Goal: Find specific page/section: Find specific page/section

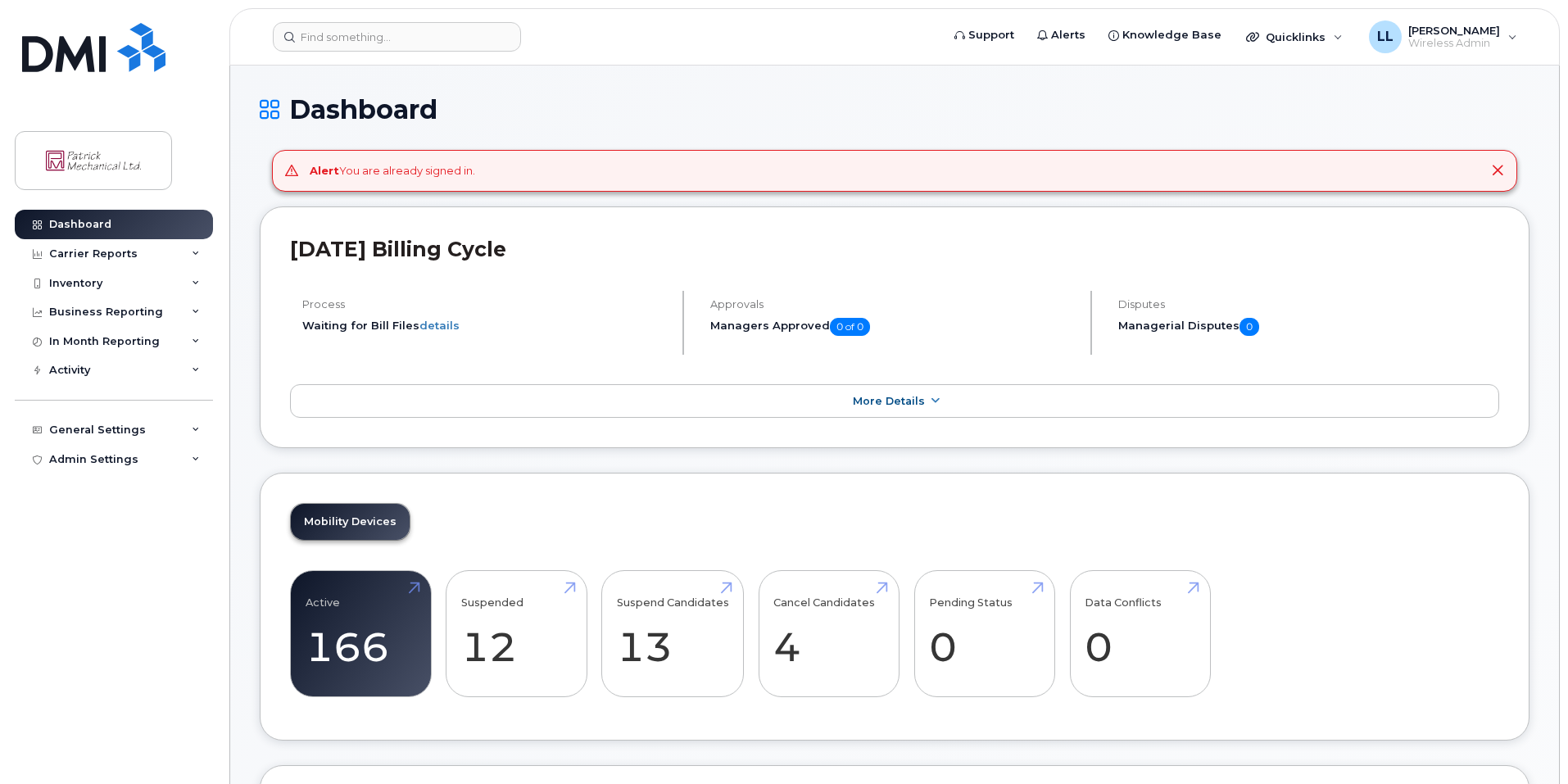
click at [1494, 172] on icon at bounding box center [1496, 170] width 13 height 13
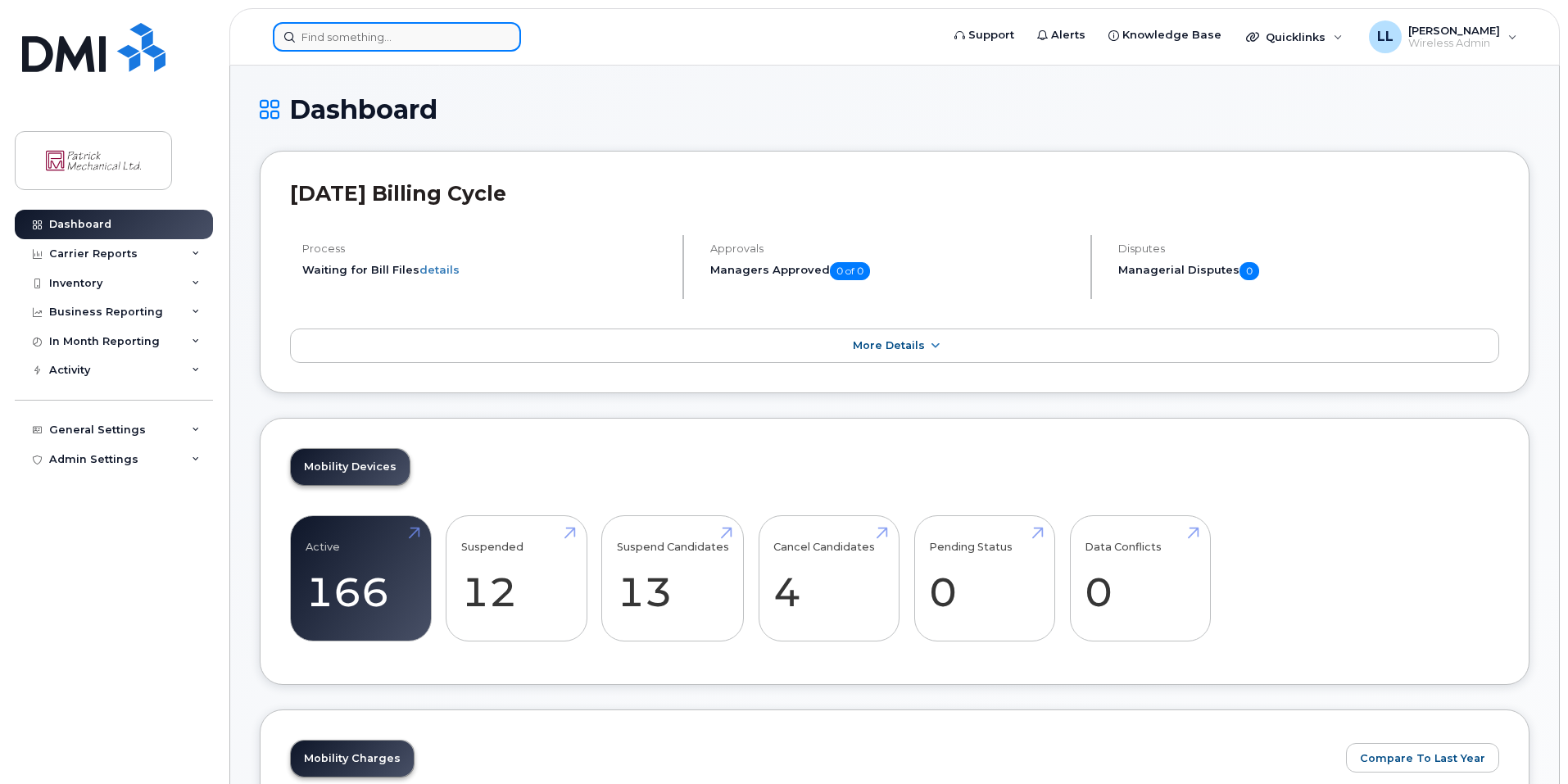
click at [438, 43] on input at bounding box center [396, 37] width 248 height 30
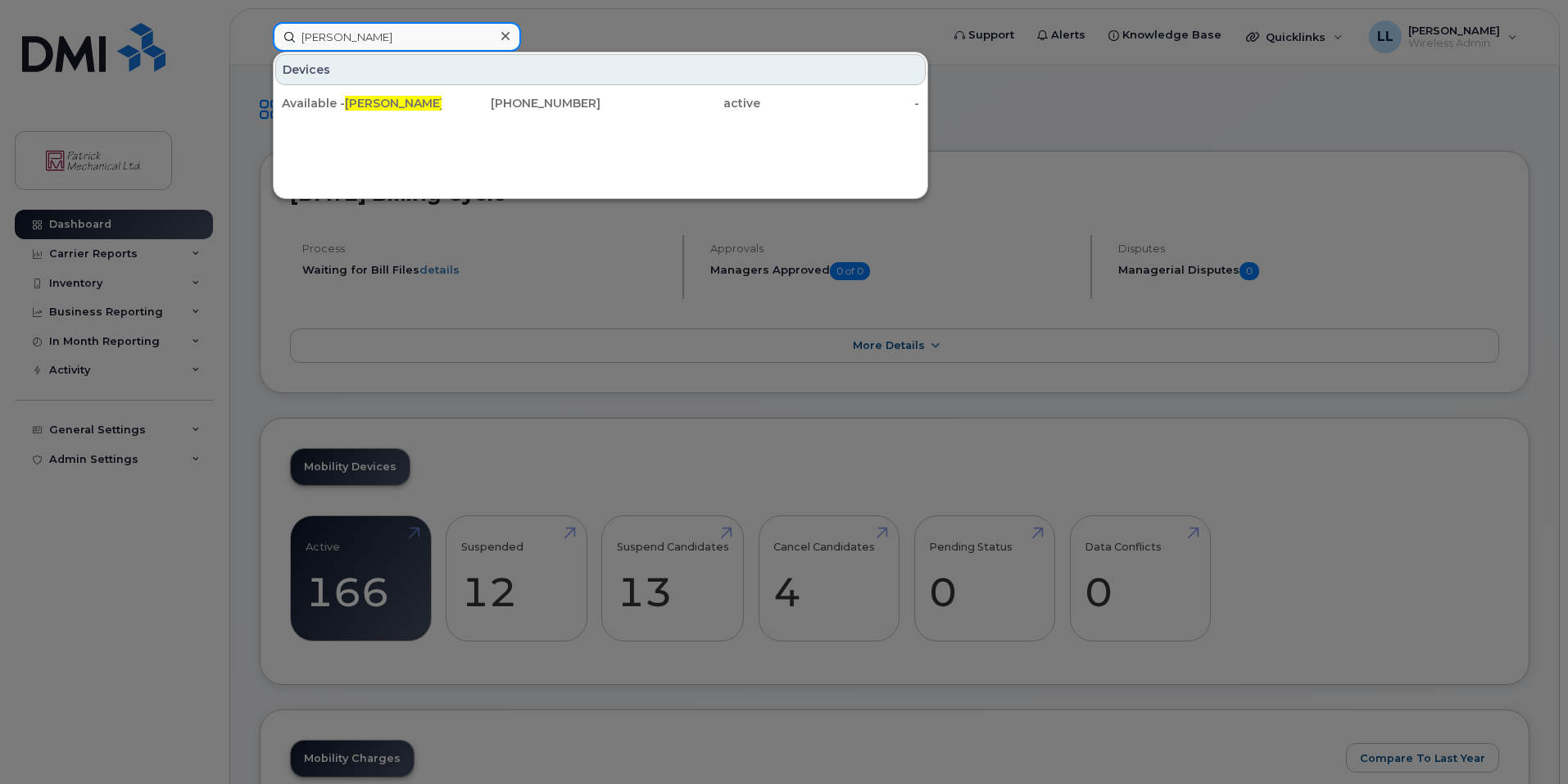
click at [423, 44] on input "[PERSON_NAME]" at bounding box center [396, 37] width 248 height 30
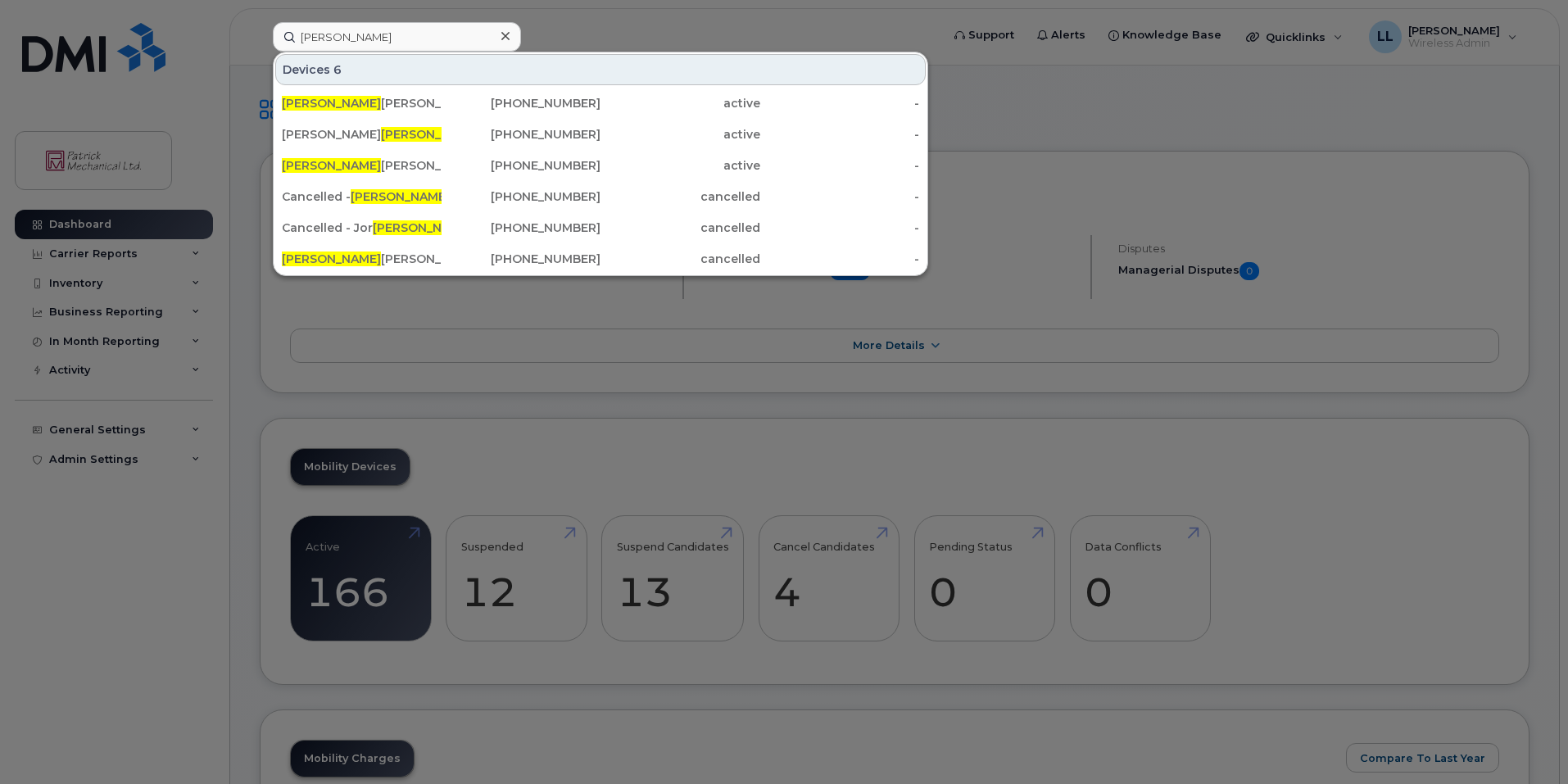
click at [974, 753] on div at bounding box center [784, 392] width 1568 height 784
click at [416, 37] on input "[PERSON_NAME]" at bounding box center [396, 37] width 248 height 30
click at [370, 36] on input "[PERSON_NAME]" at bounding box center [396, 37] width 248 height 30
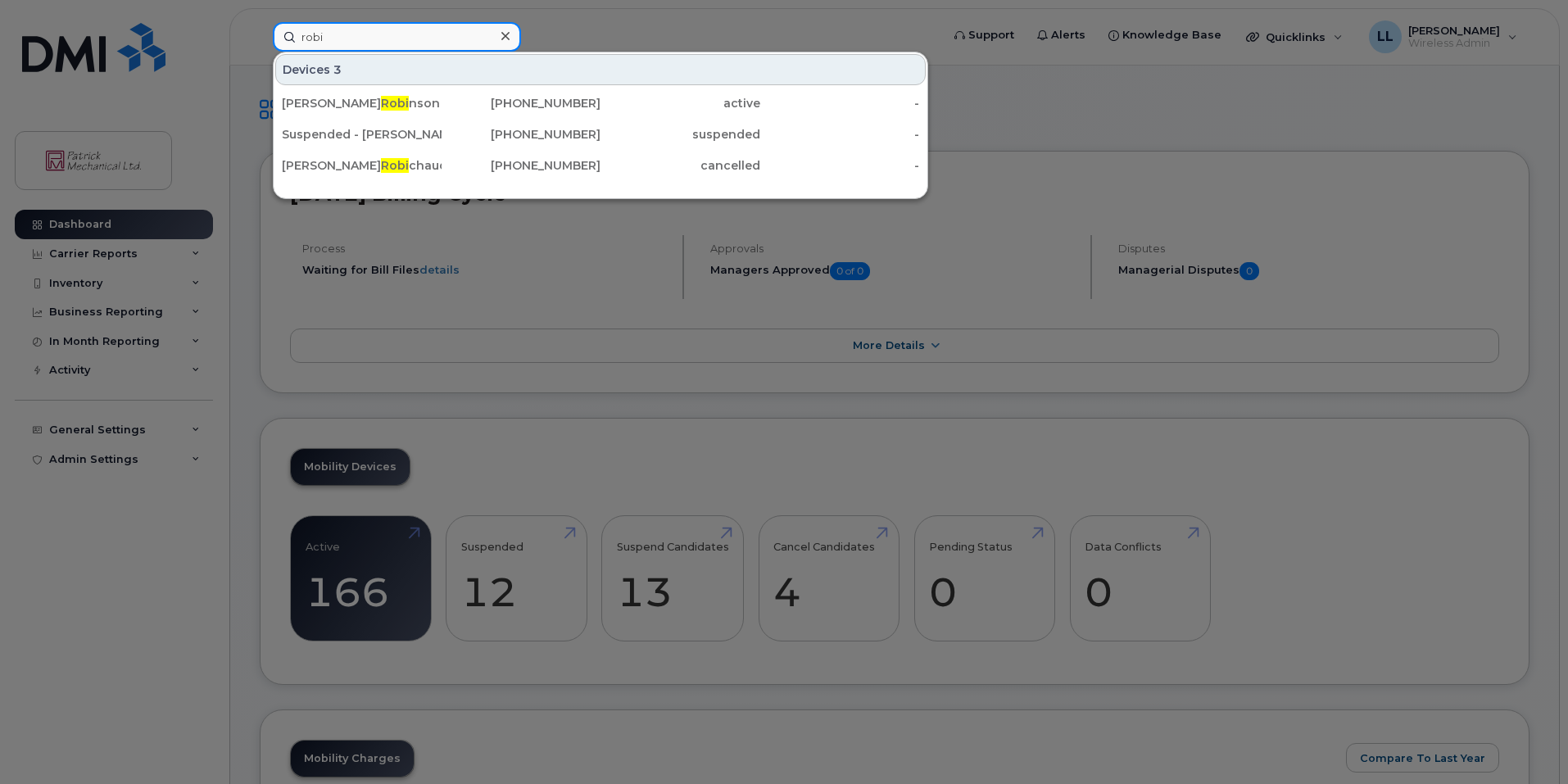
type input "robi"
click at [1000, 182] on div at bounding box center [784, 392] width 1568 height 784
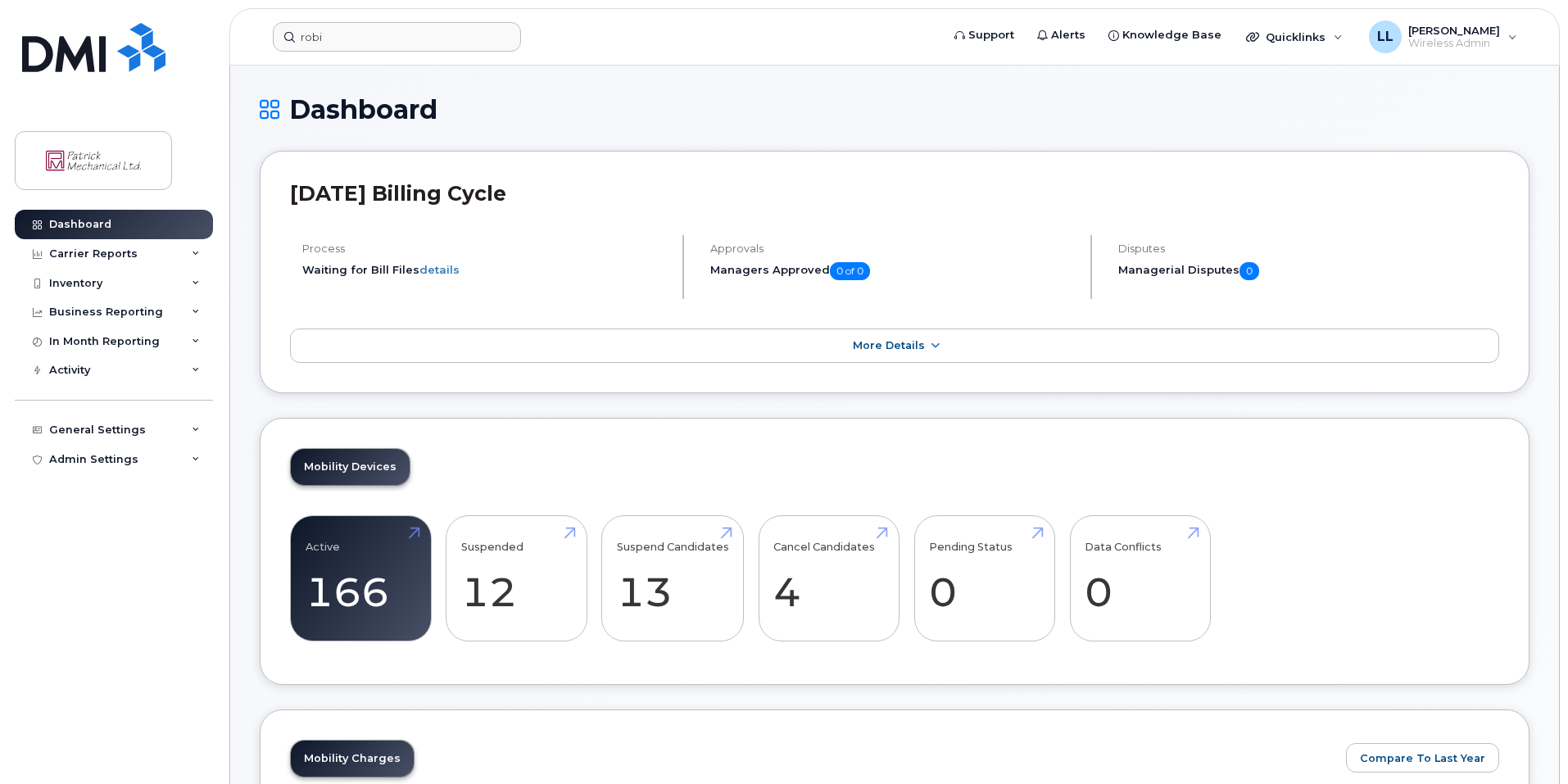
click at [435, 33] on input "robi" at bounding box center [396, 37] width 248 height 30
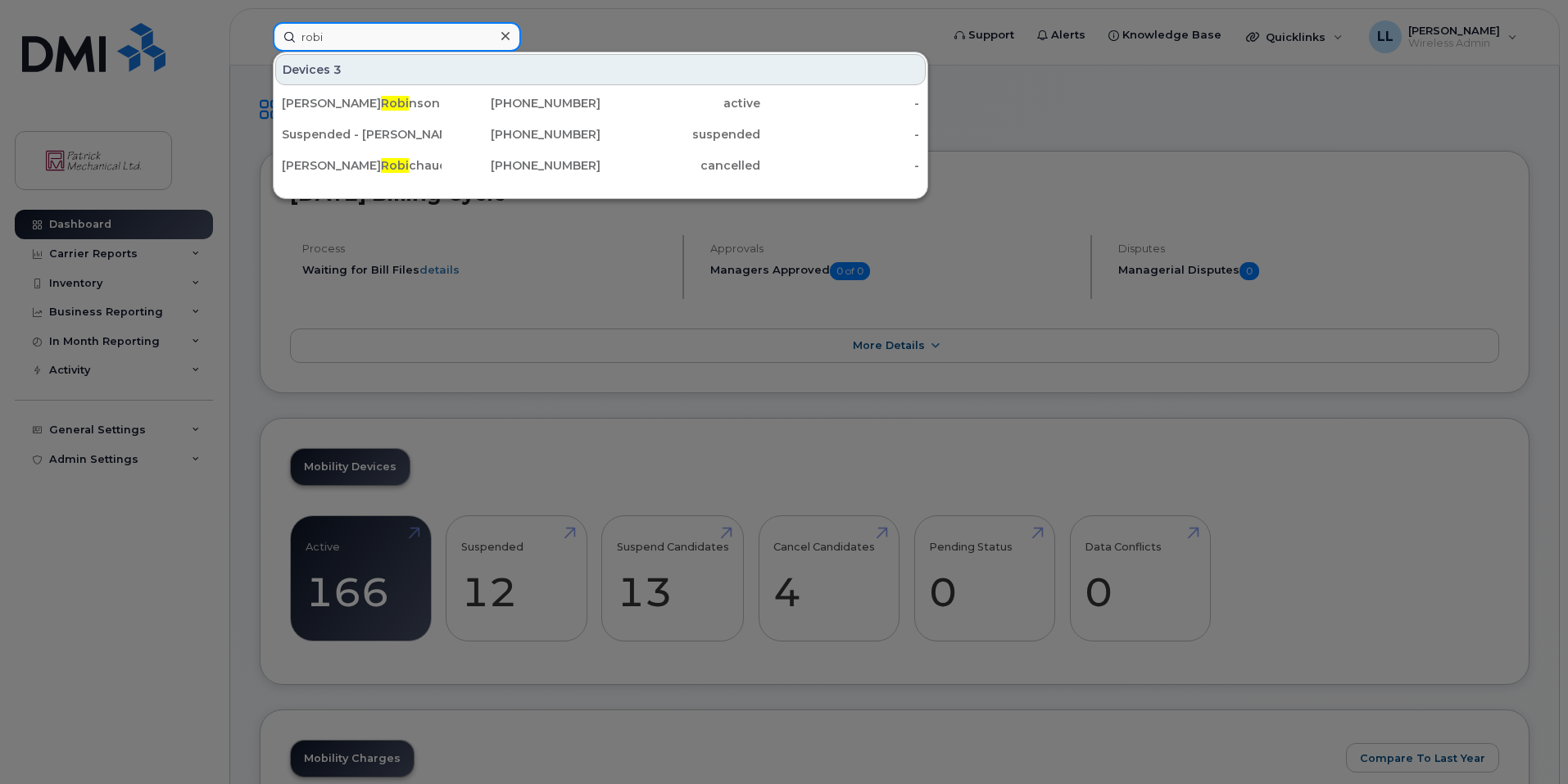
click at [435, 33] on input "robi" at bounding box center [396, 37] width 248 height 30
click at [785, 11] on div at bounding box center [784, 392] width 1568 height 784
